Goal: Answer question/provide support

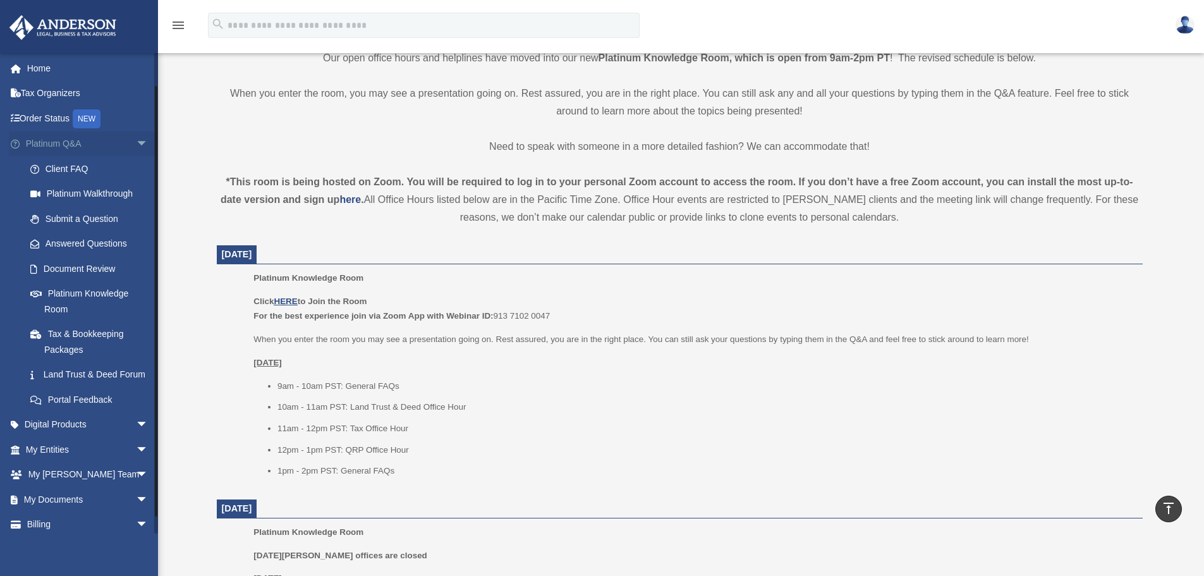
scroll to position [47, 0]
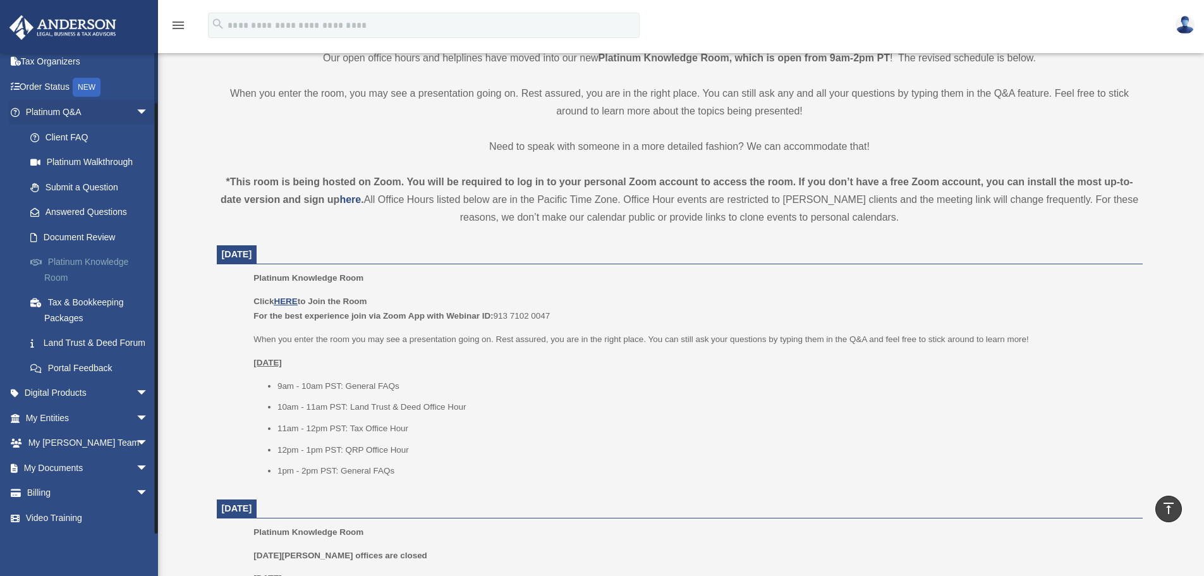
click at [83, 250] on link "Platinum Knowledge Room" at bounding box center [93, 270] width 150 height 40
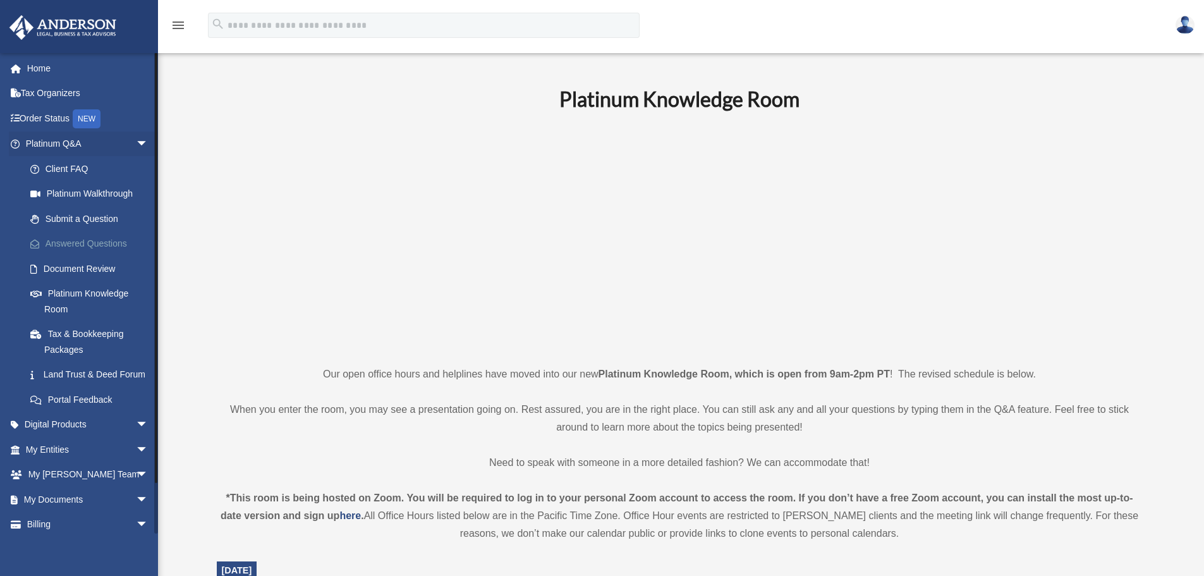
click at [109, 241] on link "Answered Questions" at bounding box center [93, 243] width 150 height 25
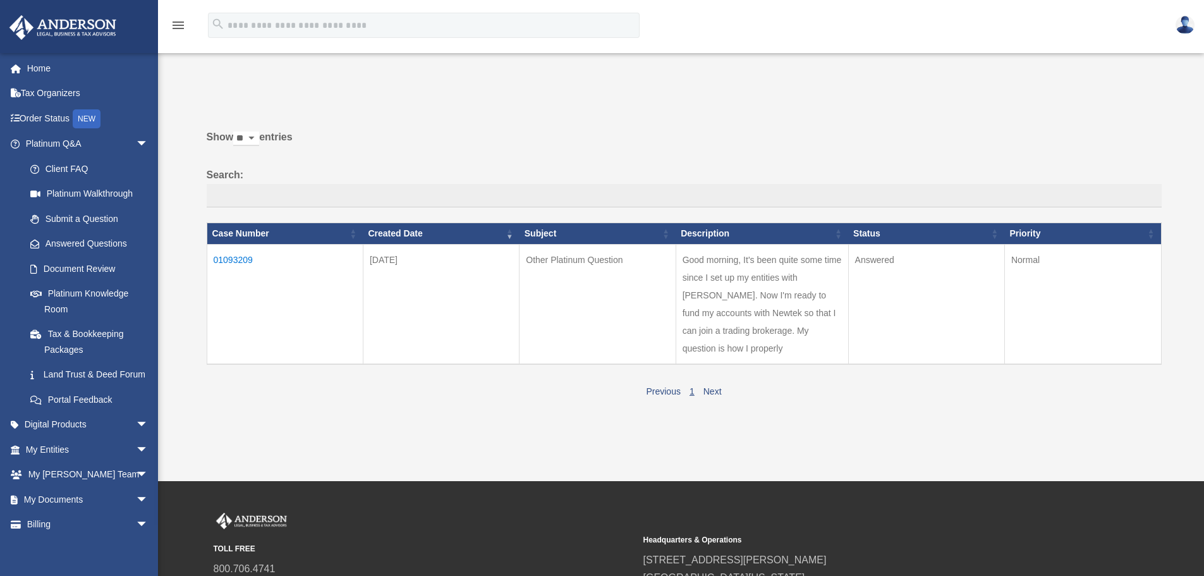
click at [239, 263] on td "01093209" at bounding box center [285, 304] width 156 height 120
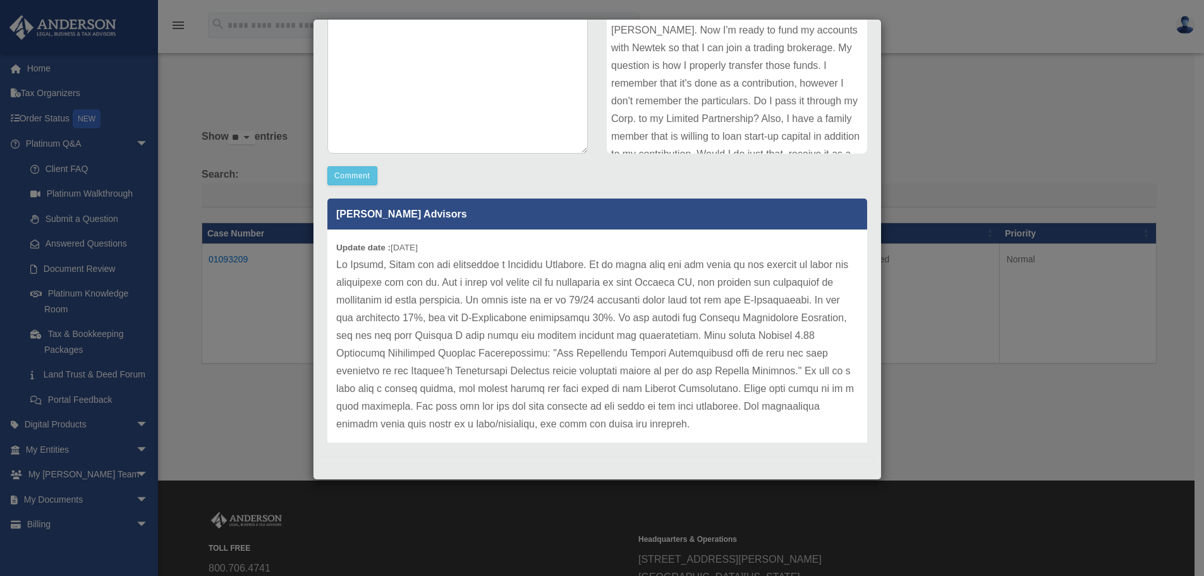
scroll to position [240, 0]
